Goal: Find specific page/section: Find specific page/section

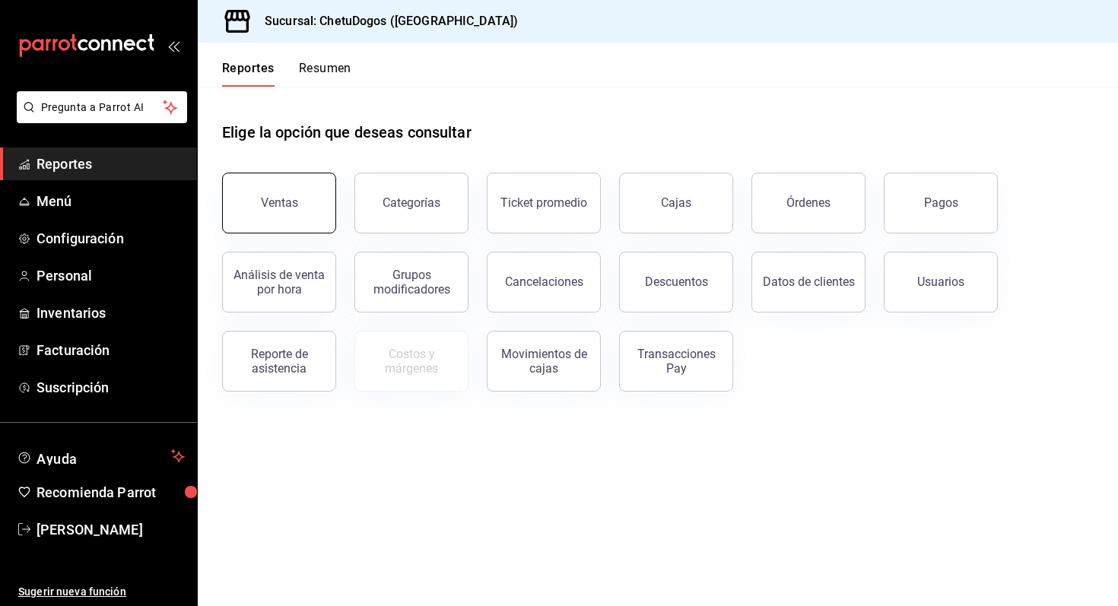
click at [272, 192] on button "Ventas" at bounding box center [279, 203] width 114 height 61
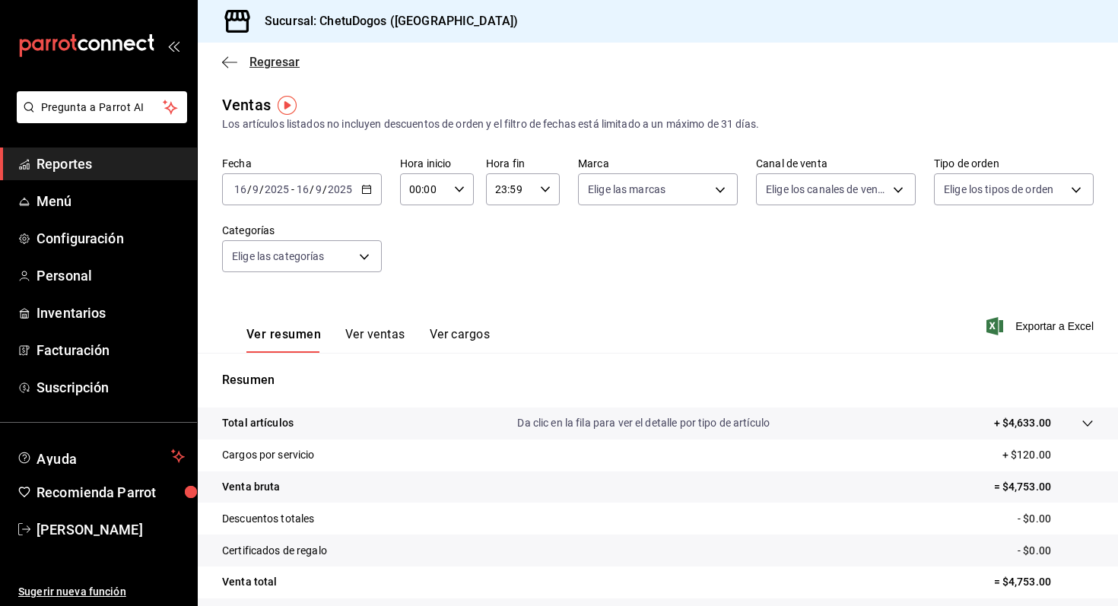
click at [228, 65] on icon "button" at bounding box center [229, 63] width 15 height 14
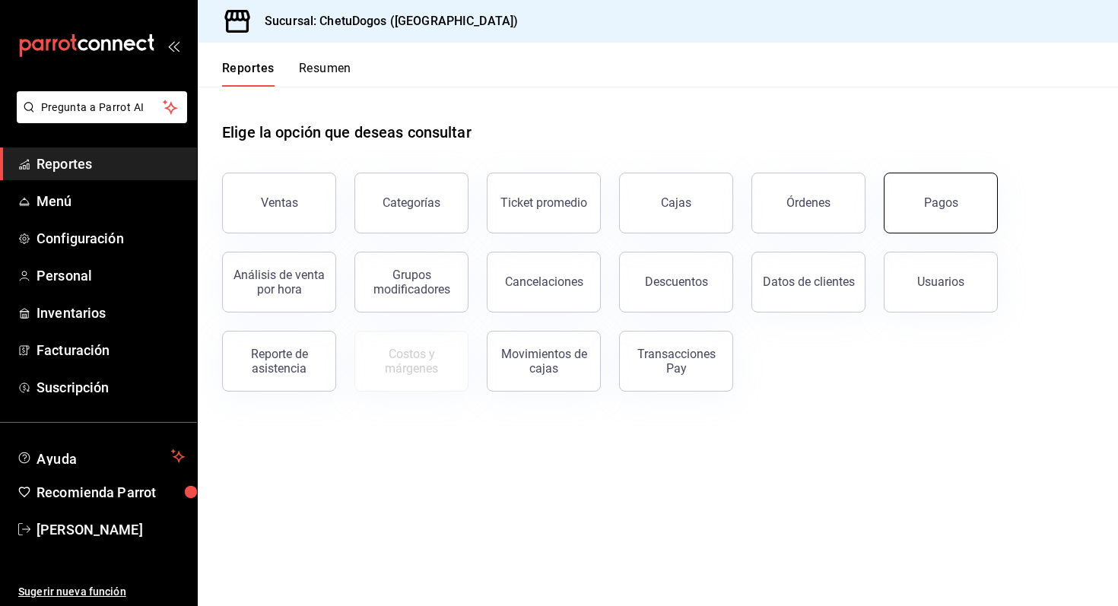
click at [934, 198] on div "Pagos" at bounding box center [941, 202] width 34 height 14
